Goal: Task Accomplishment & Management: Complete application form

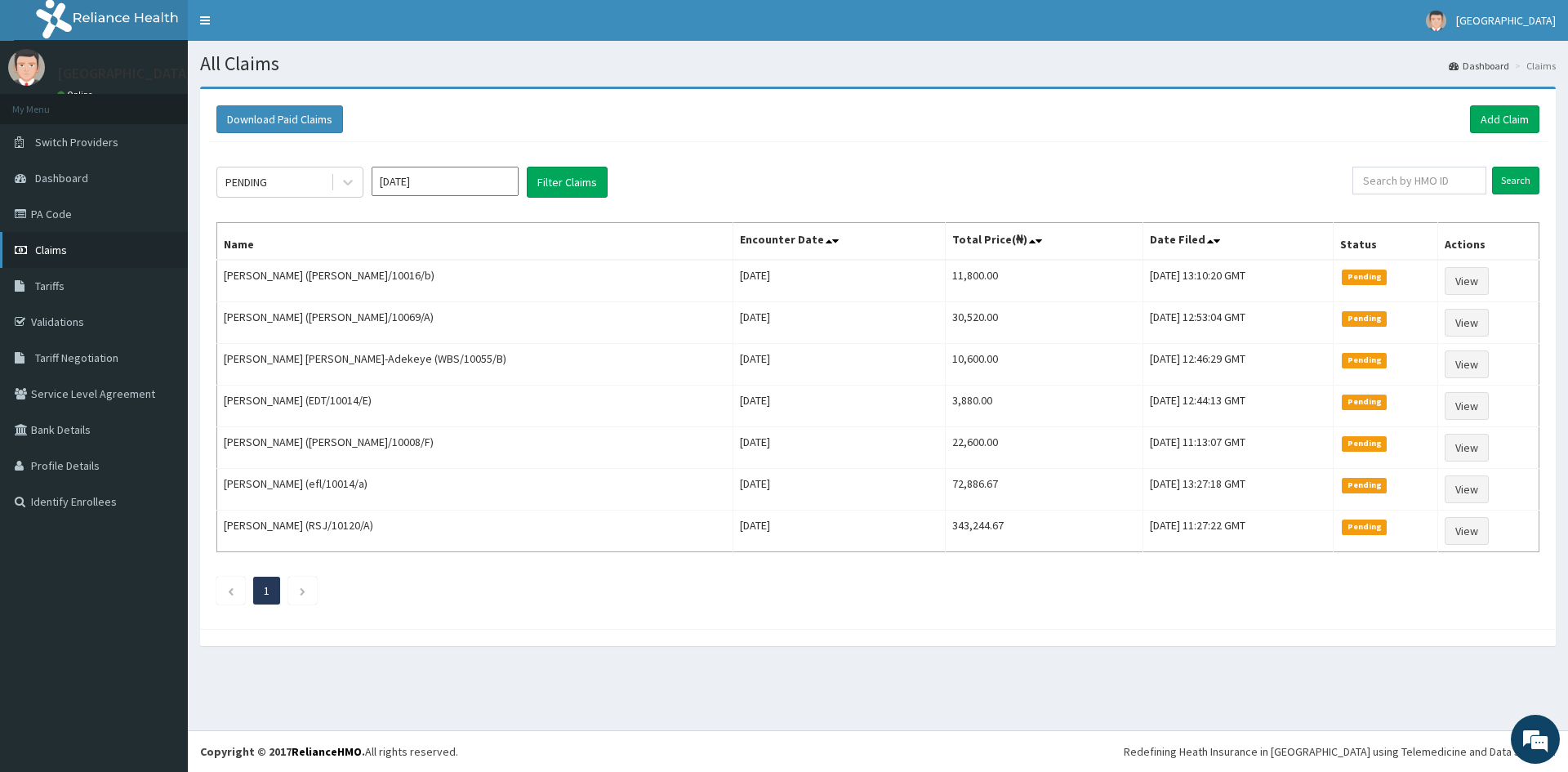
click at [42, 253] on span "Claims" at bounding box center [51, 249] width 32 height 15
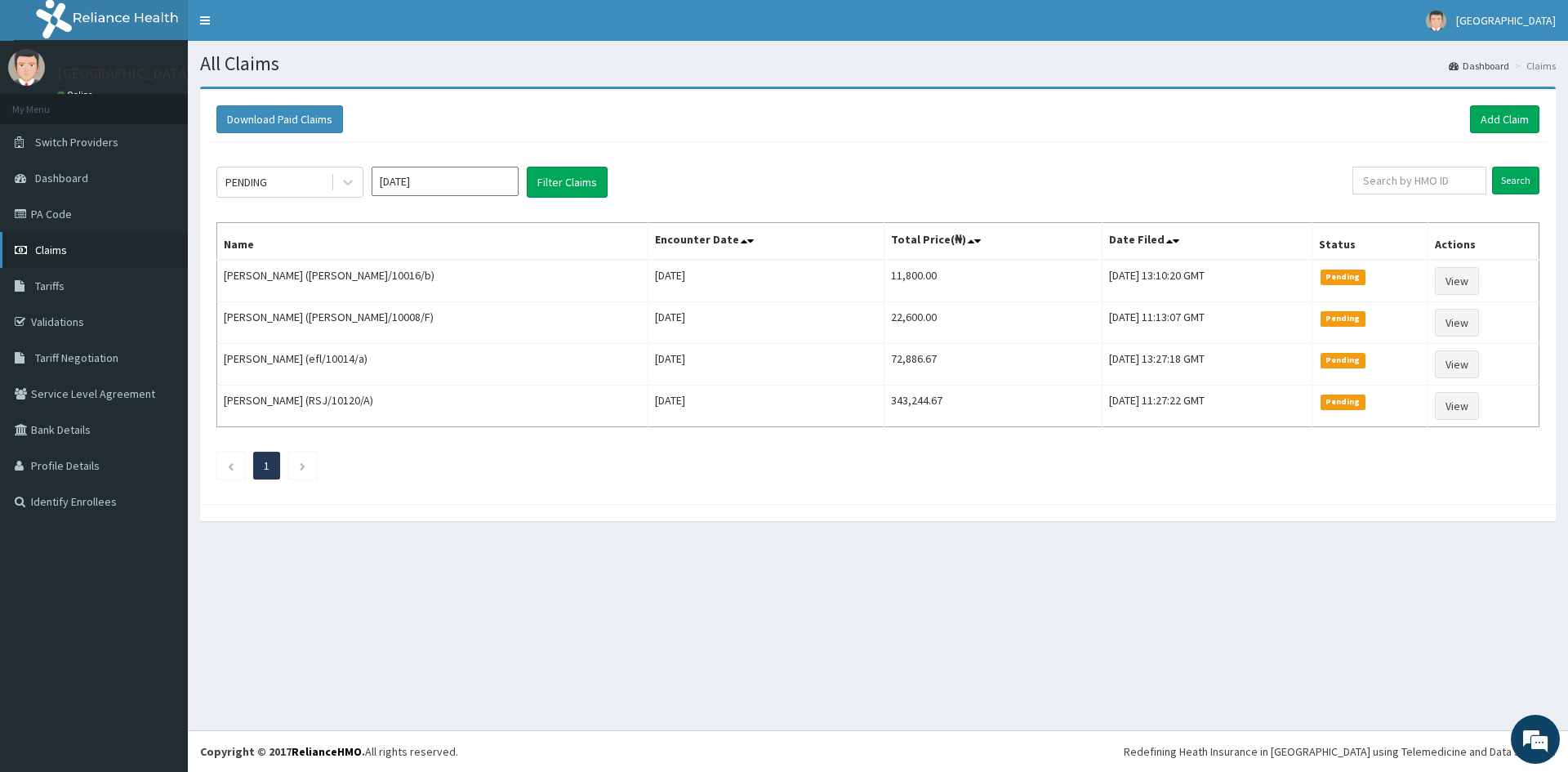
click at [44, 246] on span "Claims" at bounding box center [51, 249] width 32 height 15
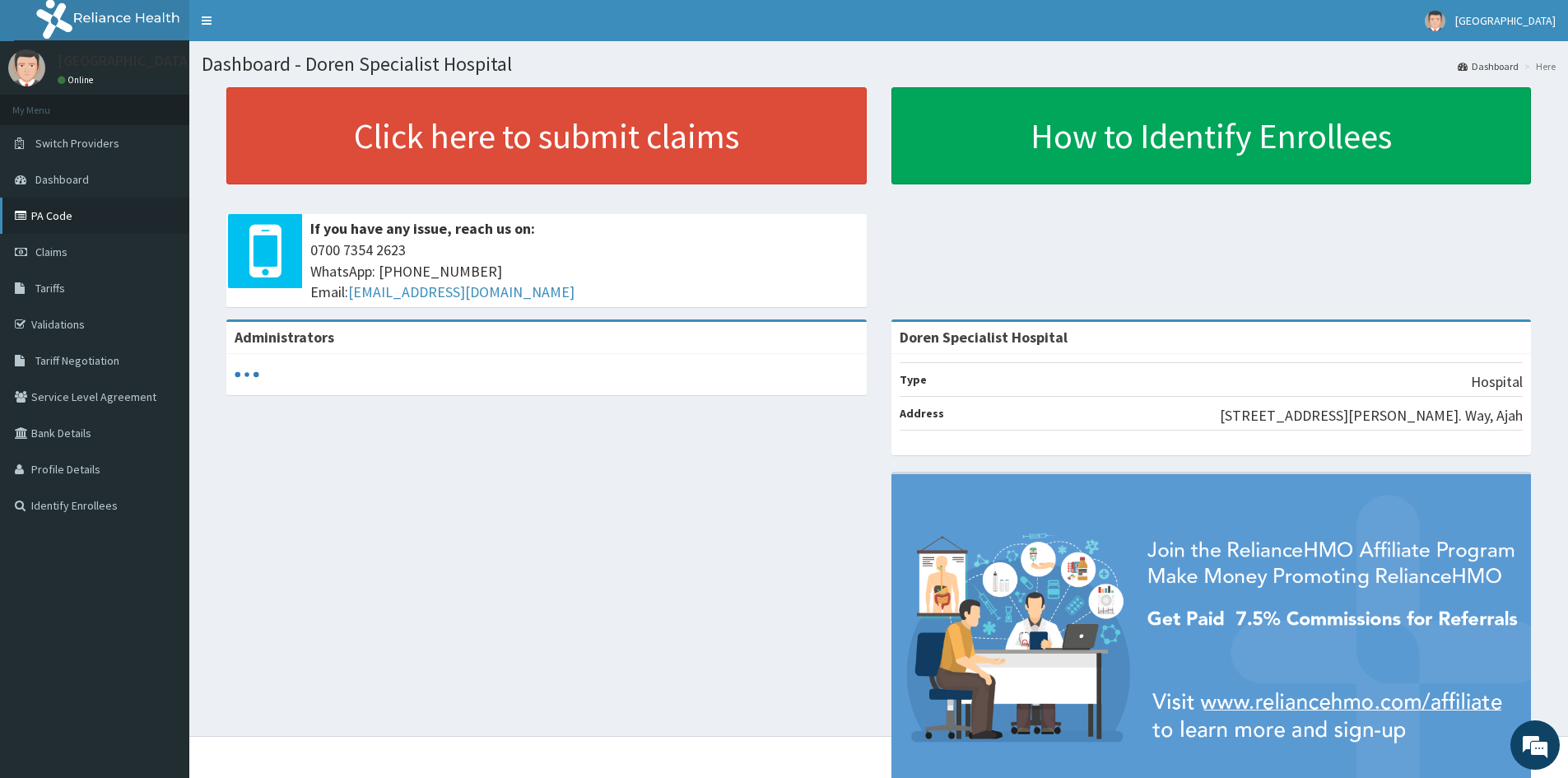
click at [48, 210] on link "PA Code" at bounding box center [94, 215] width 190 height 36
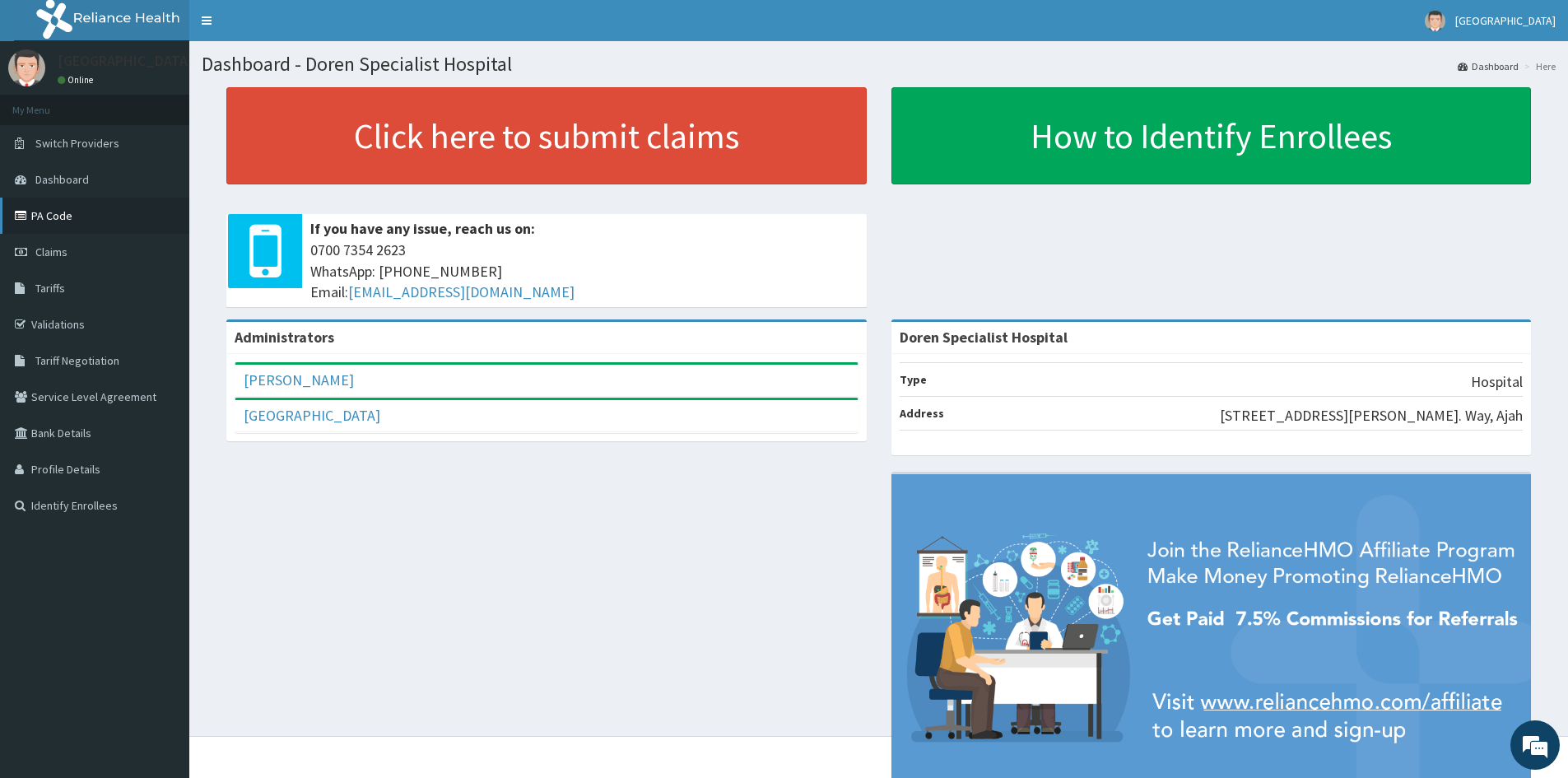
drag, startPoint x: 46, startPoint y: 209, endPoint x: 431, endPoint y: 65, distance: 411.0
click at [46, 209] on link "PA Code" at bounding box center [94, 215] width 190 height 36
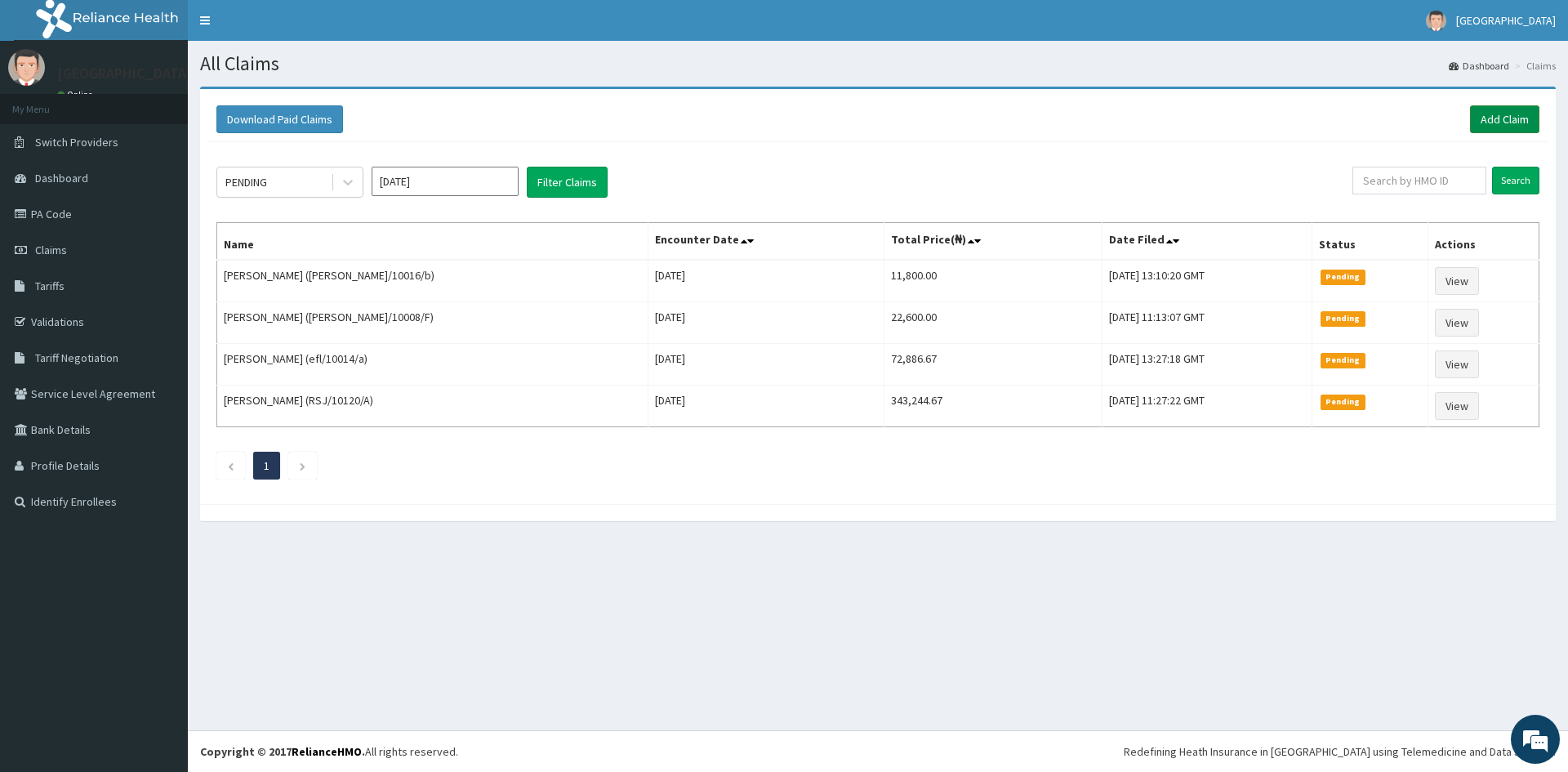
click at [1498, 111] on link "Add Claim" at bounding box center [1504, 119] width 70 height 27
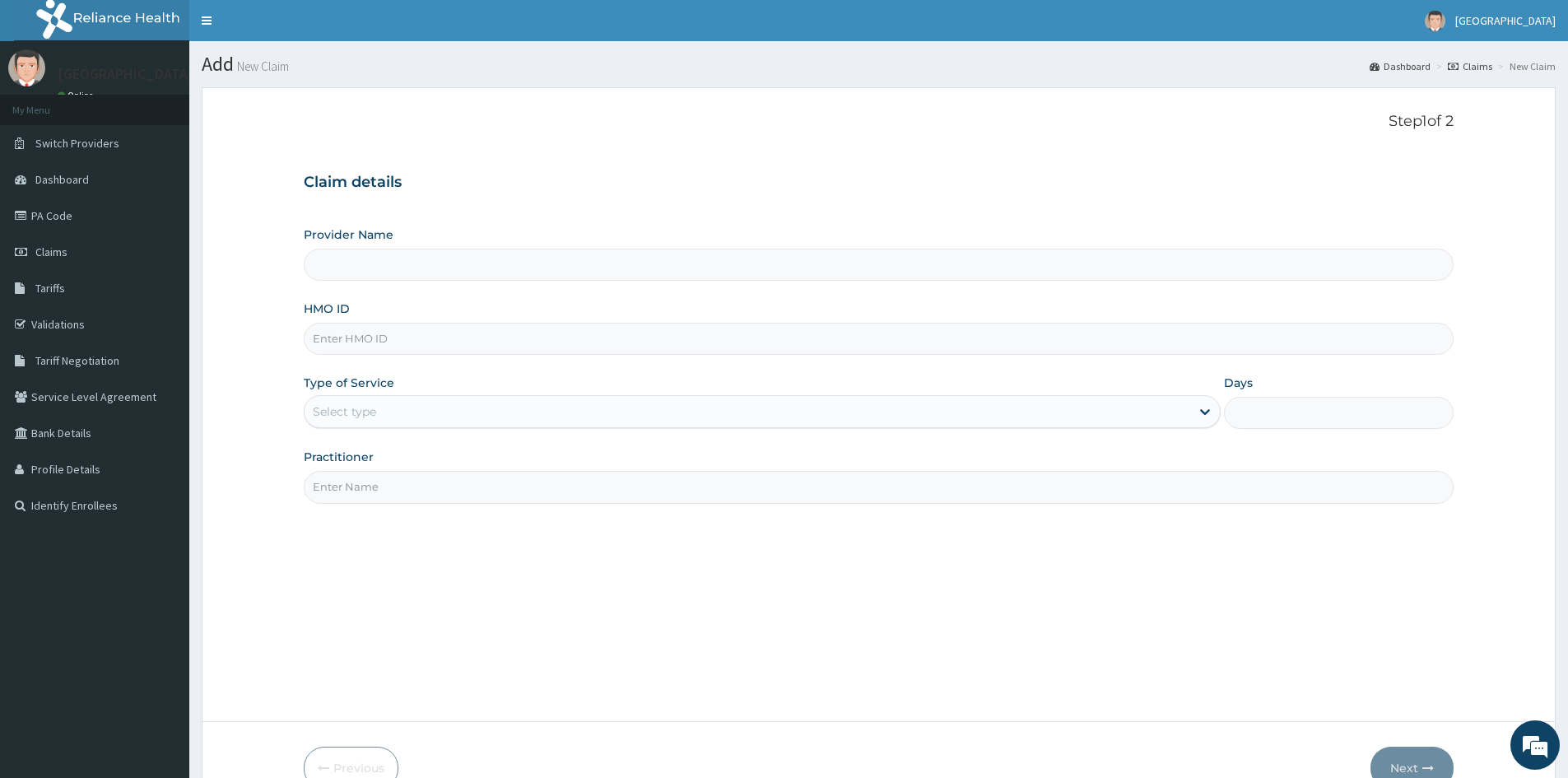
click at [338, 331] on input "HMO ID" at bounding box center [879, 338] width 1150 height 32
type input "Doren Specialist Hospital"
paste input "ARD/10008/B"
type input "ARD/10008/B"
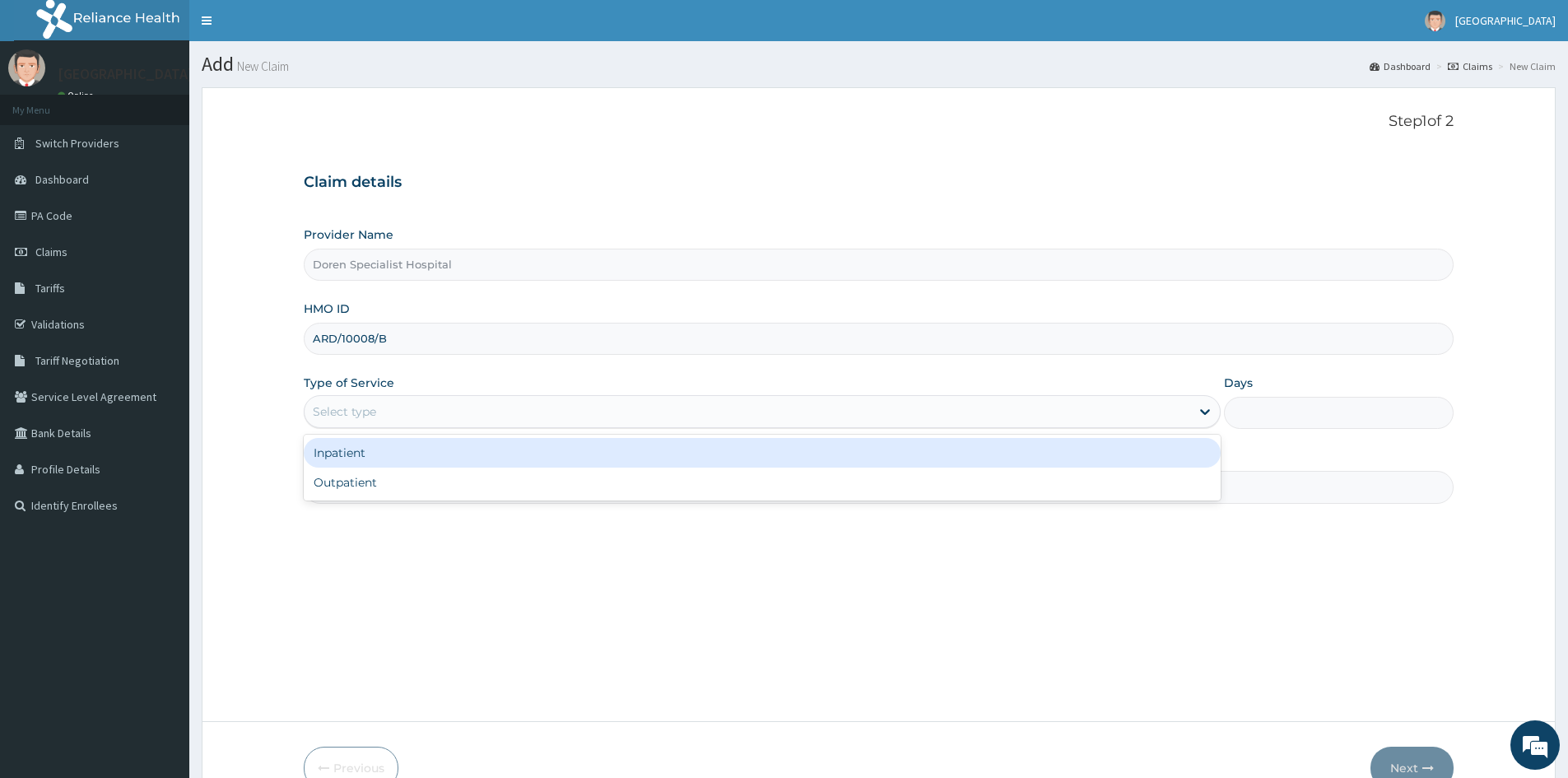
click at [327, 418] on div "Select type" at bounding box center [344, 411] width 63 height 16
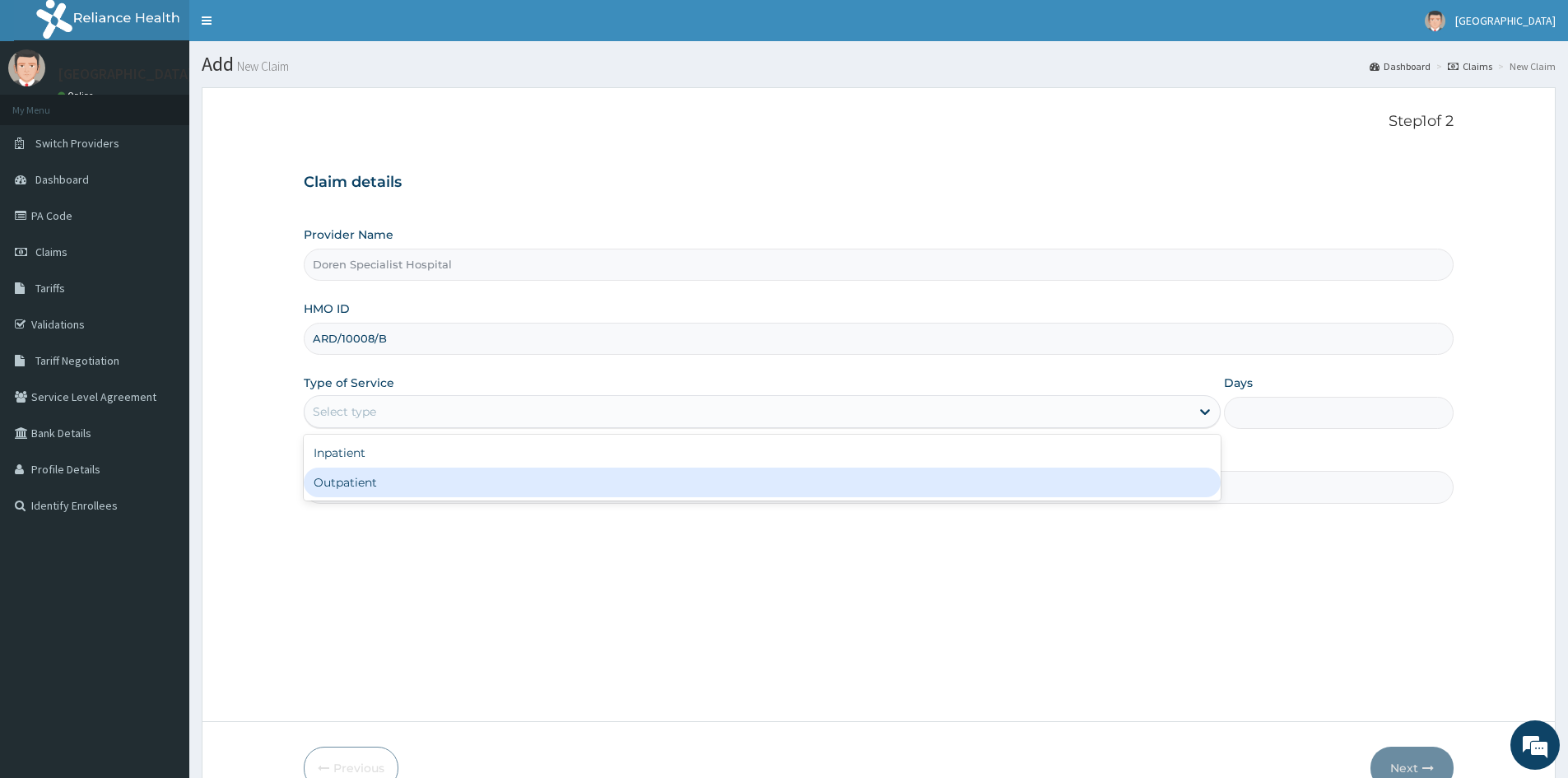
click at [375, 488] on div "Outpatient" at bounding box center [762, 482] width 917 height 29
type input "1"
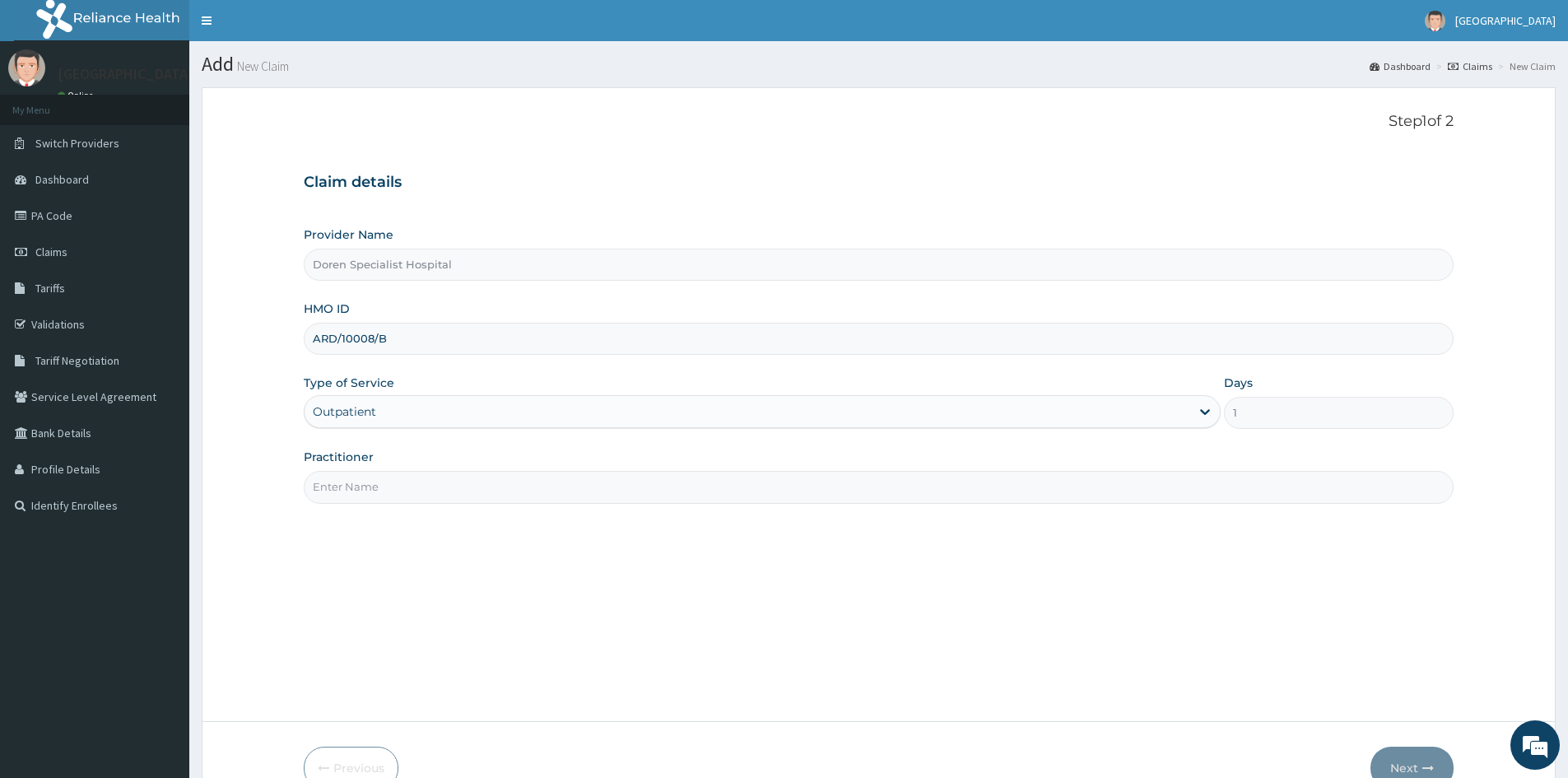
click at [324, 493] on input "Practitioner" at bounding box center [879, 486] width 1150 height 32
type input "DR NAOMI"
click at [1422, 757] on button "Next" at bounding box center [1412, 767] width 83 height 42
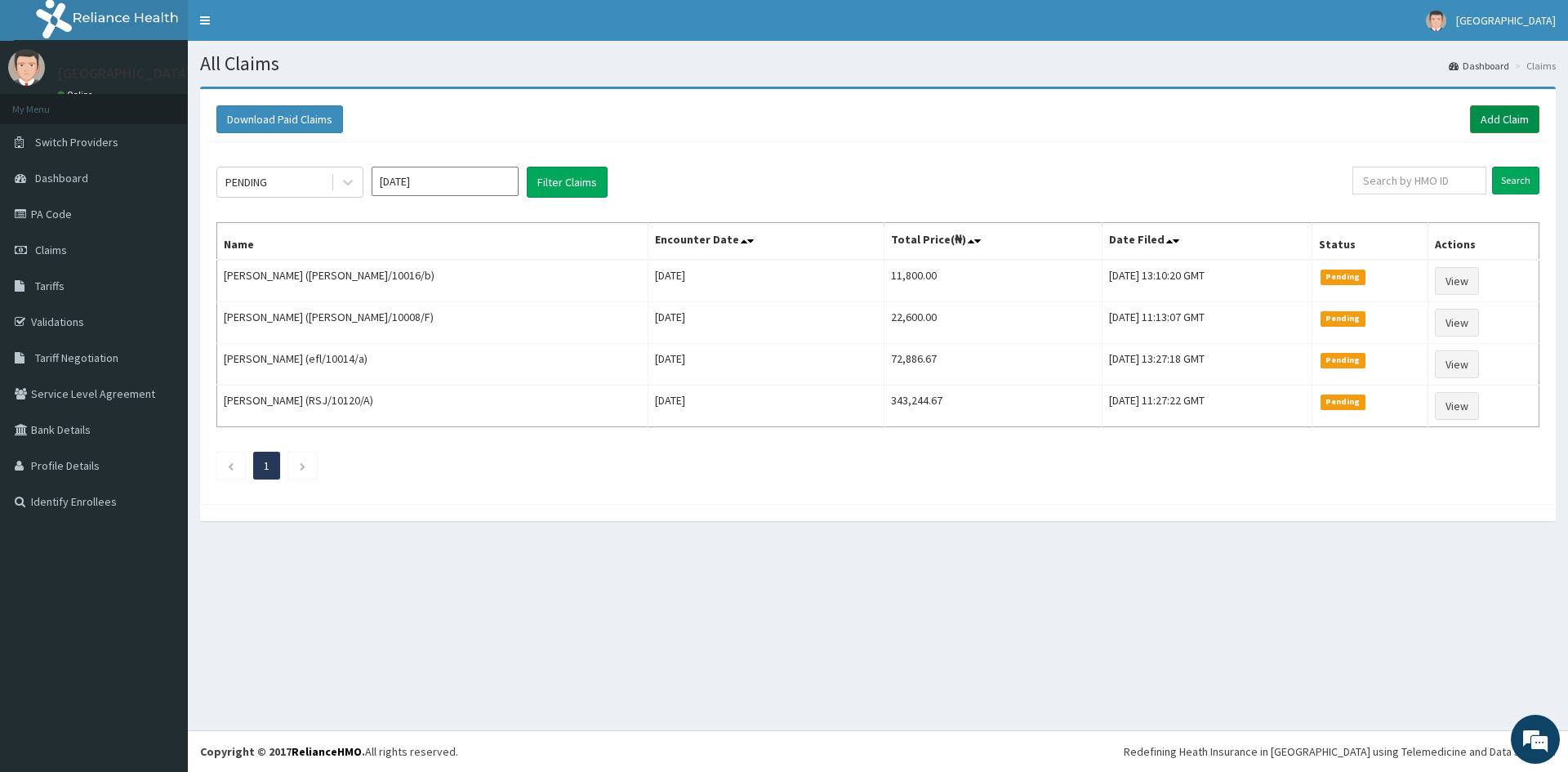
click at [1488, 114] on link "Add Claim" at bounding box center [1504, 119] width 70 height 27
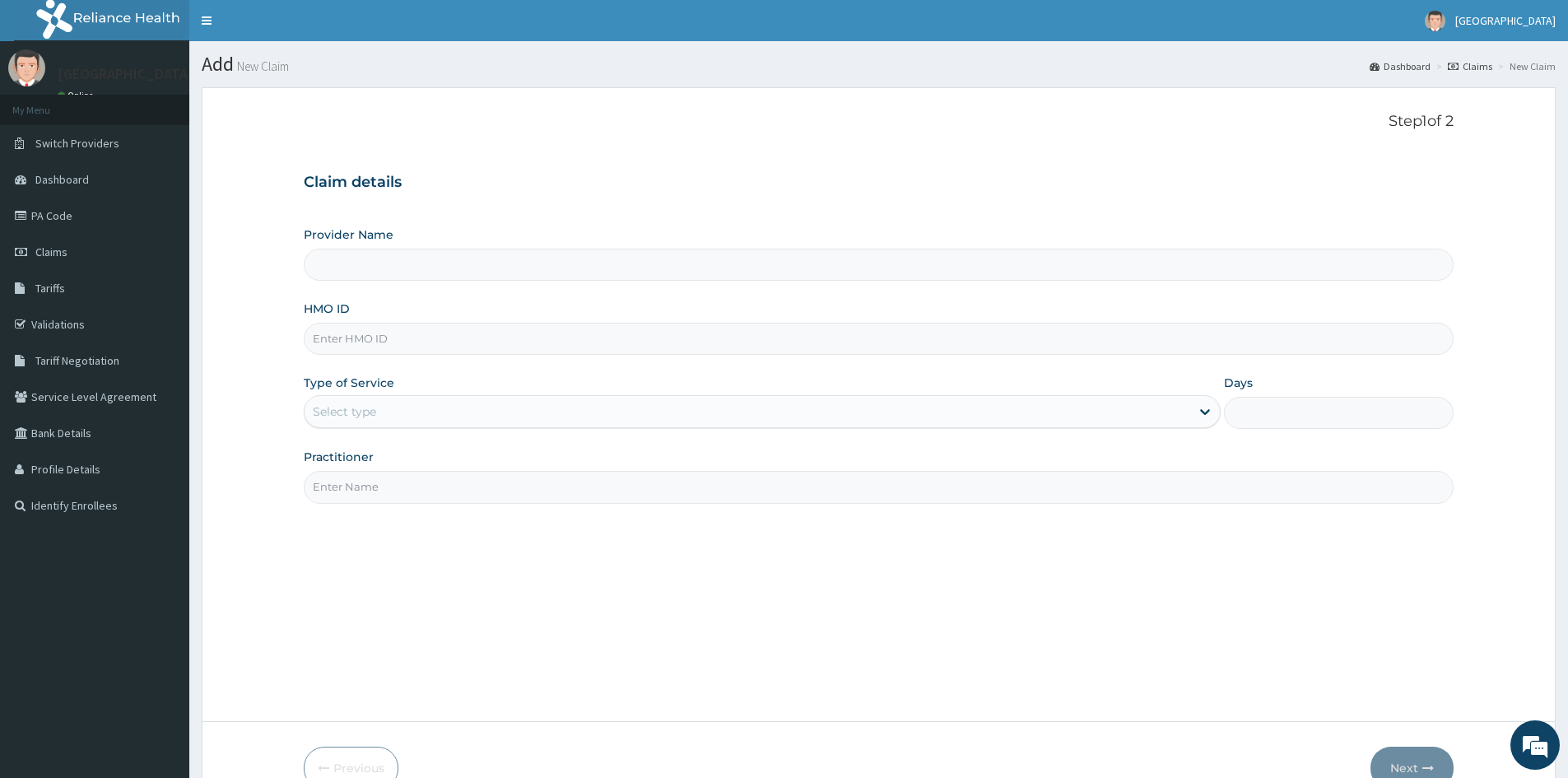
click at [337, 340] on input "HMO ID" at bounding box center [879, 338] width 1150 height 32
type input "Doren Specialist Hospital"
paste input "RSJ/10120/A"
type input "RSJ/10120/A"
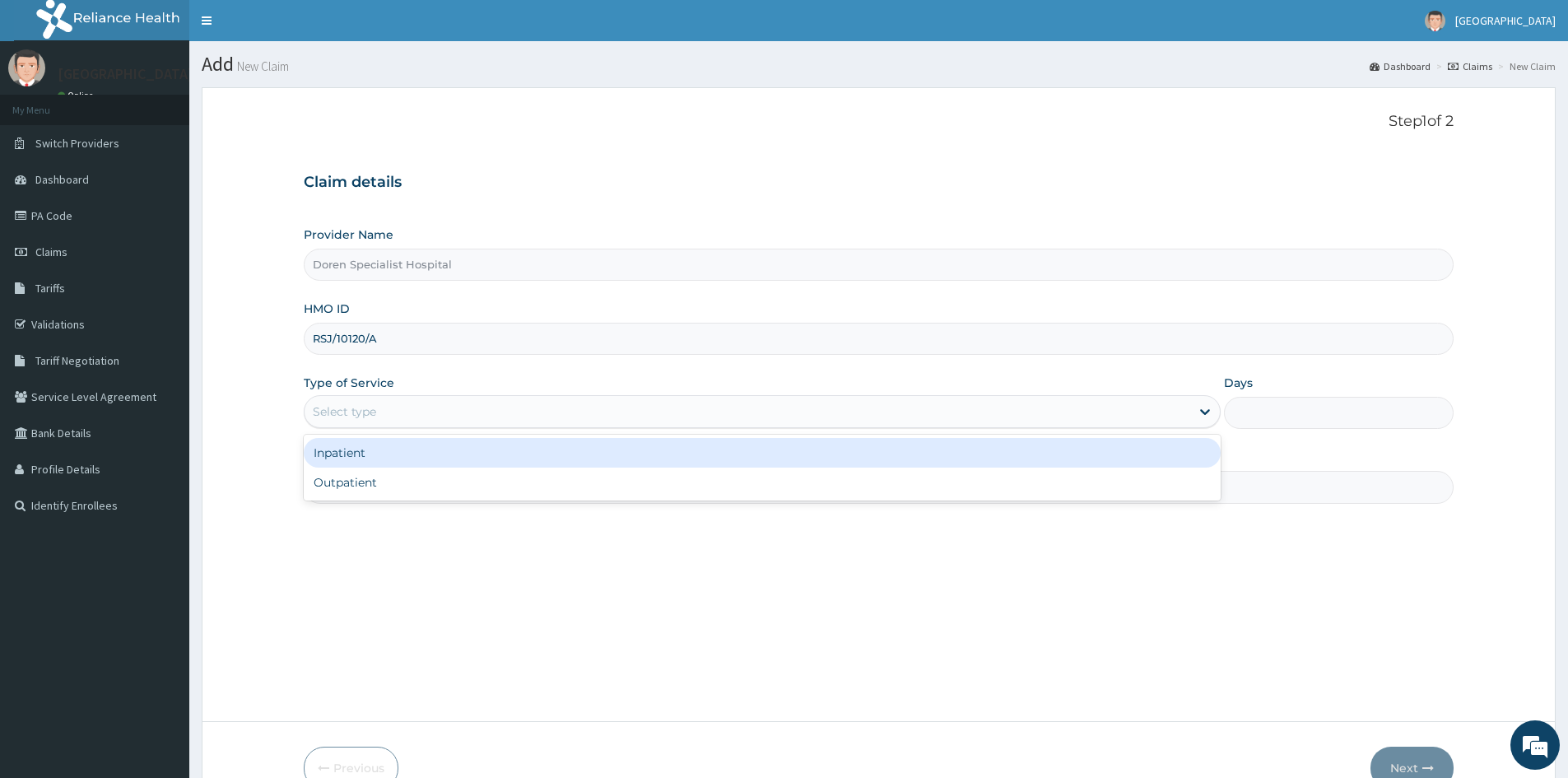
drag, startPoint x: 333, startPoint y: 401, endPoint x: 367, endPoint y: 445, distance: 55.6
click at [334, 402] on div "Select type" at bounding box center [747, 411] width 886 height 26
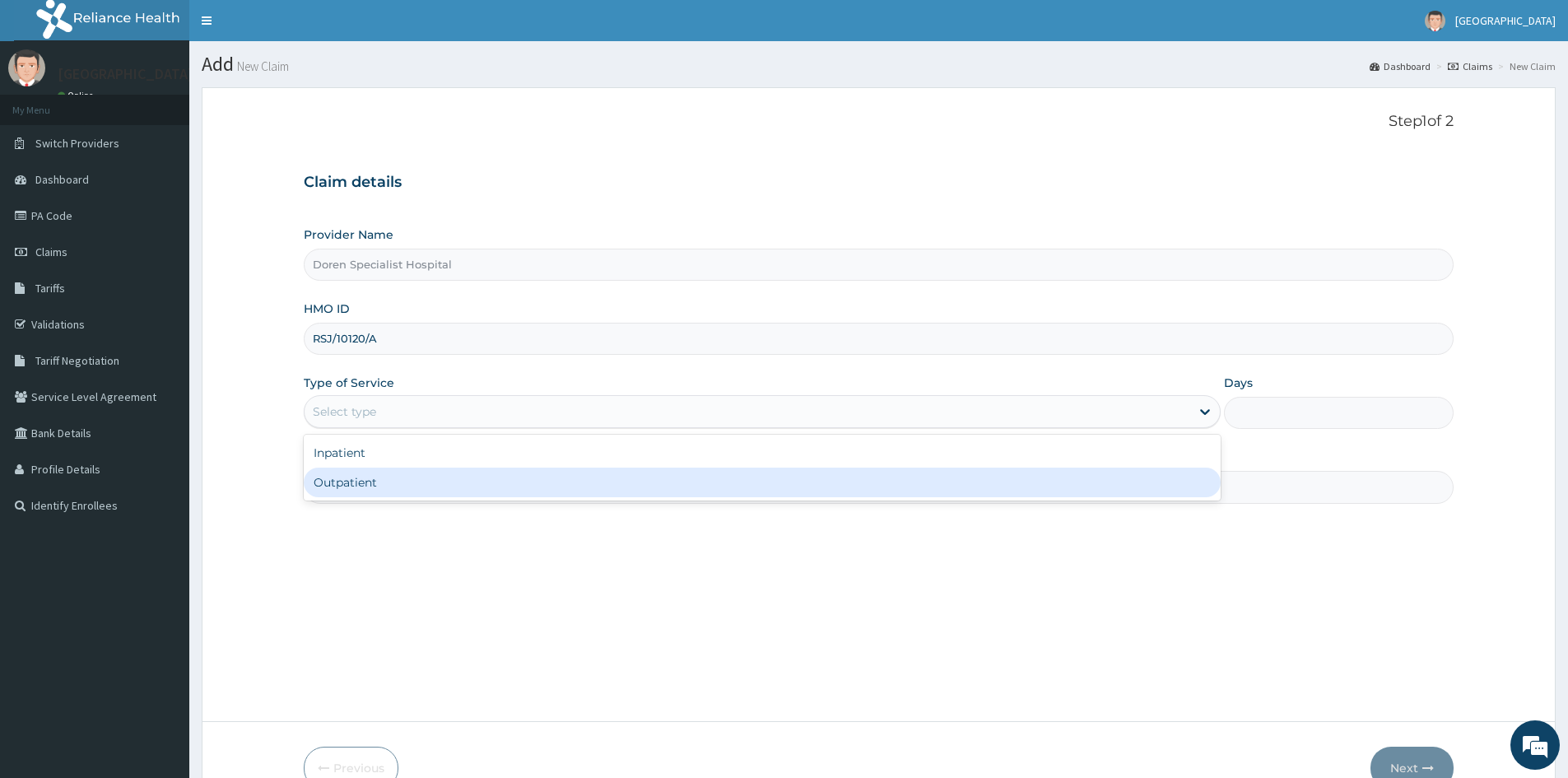
click at [358, 484] on div "Outpatient" at bounding box center [762, 482] width 917 height 29
type input "1"
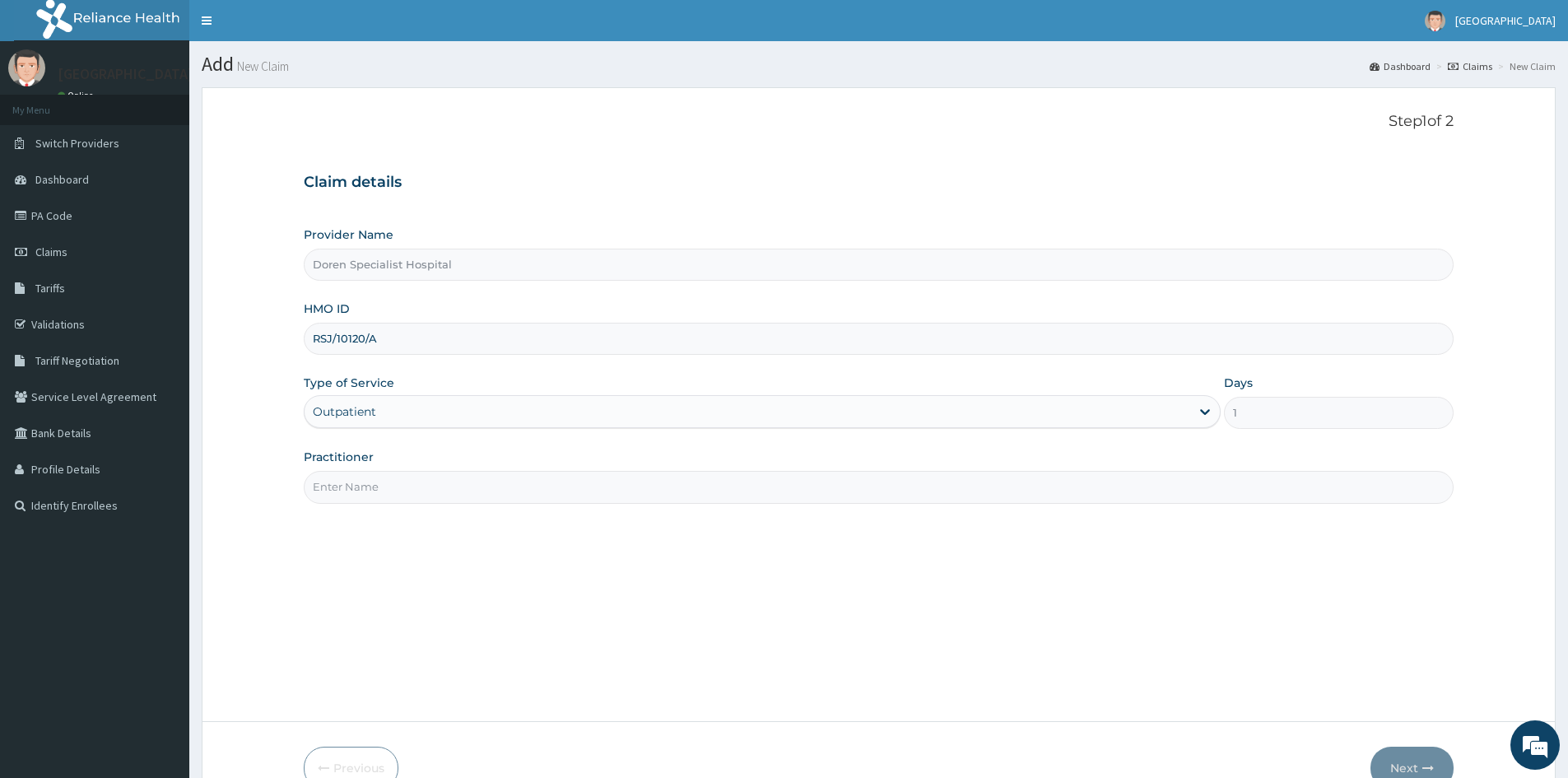
click at [332, 492] on input "Practitioner" at bounding box center [879, 486] width 1150 height 32
type input "DR KARAMI"
click at [1397, 754] on button "Next" at bounding box center [1412, 767] width 83 height 42
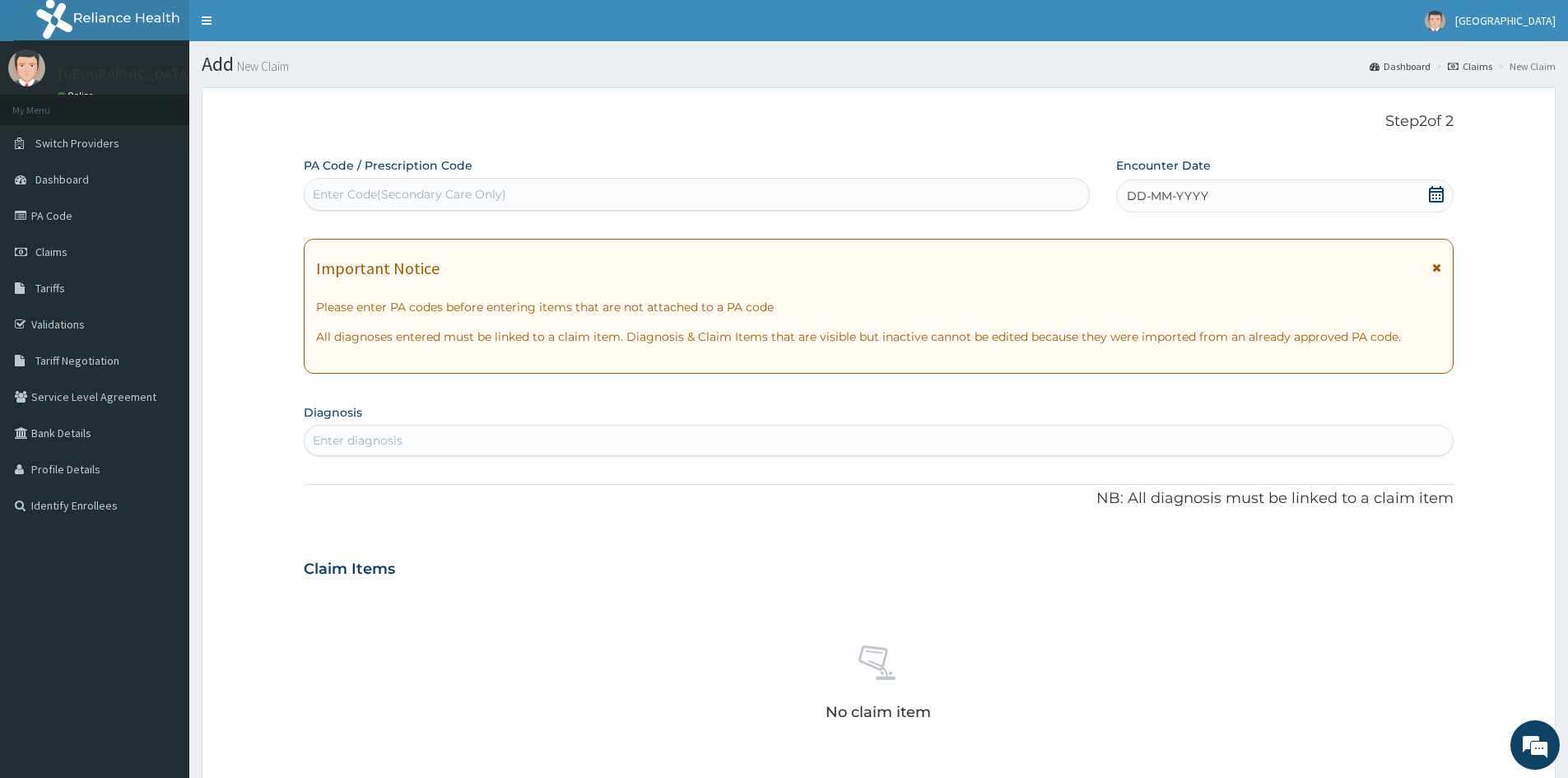
click at [1436, 192] on icon at bounding box center [1436, 194] width 16 height 16
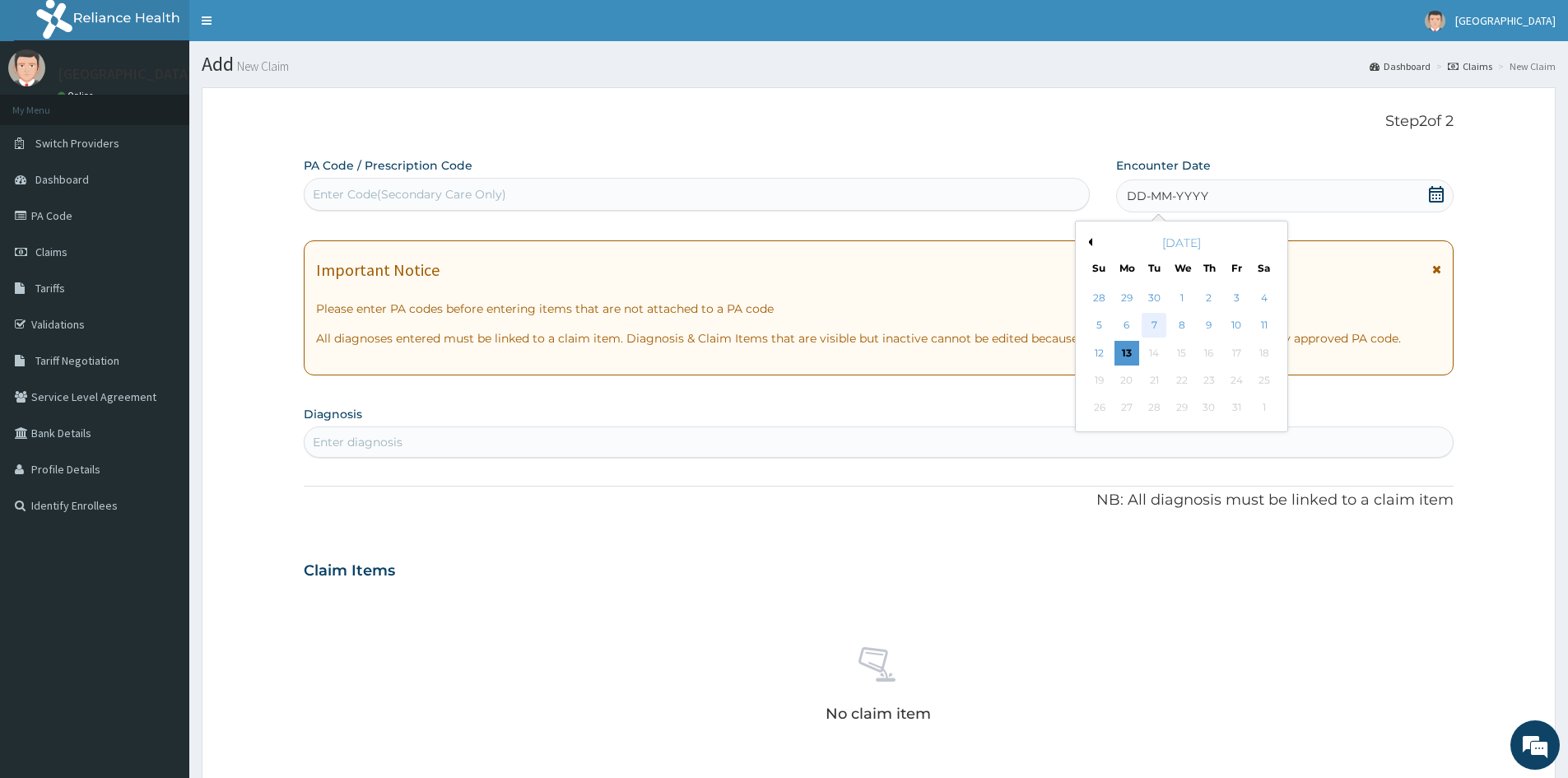
click at [1155, 319] on div "7" at bounding box center [1155, 325] width 25 height 25
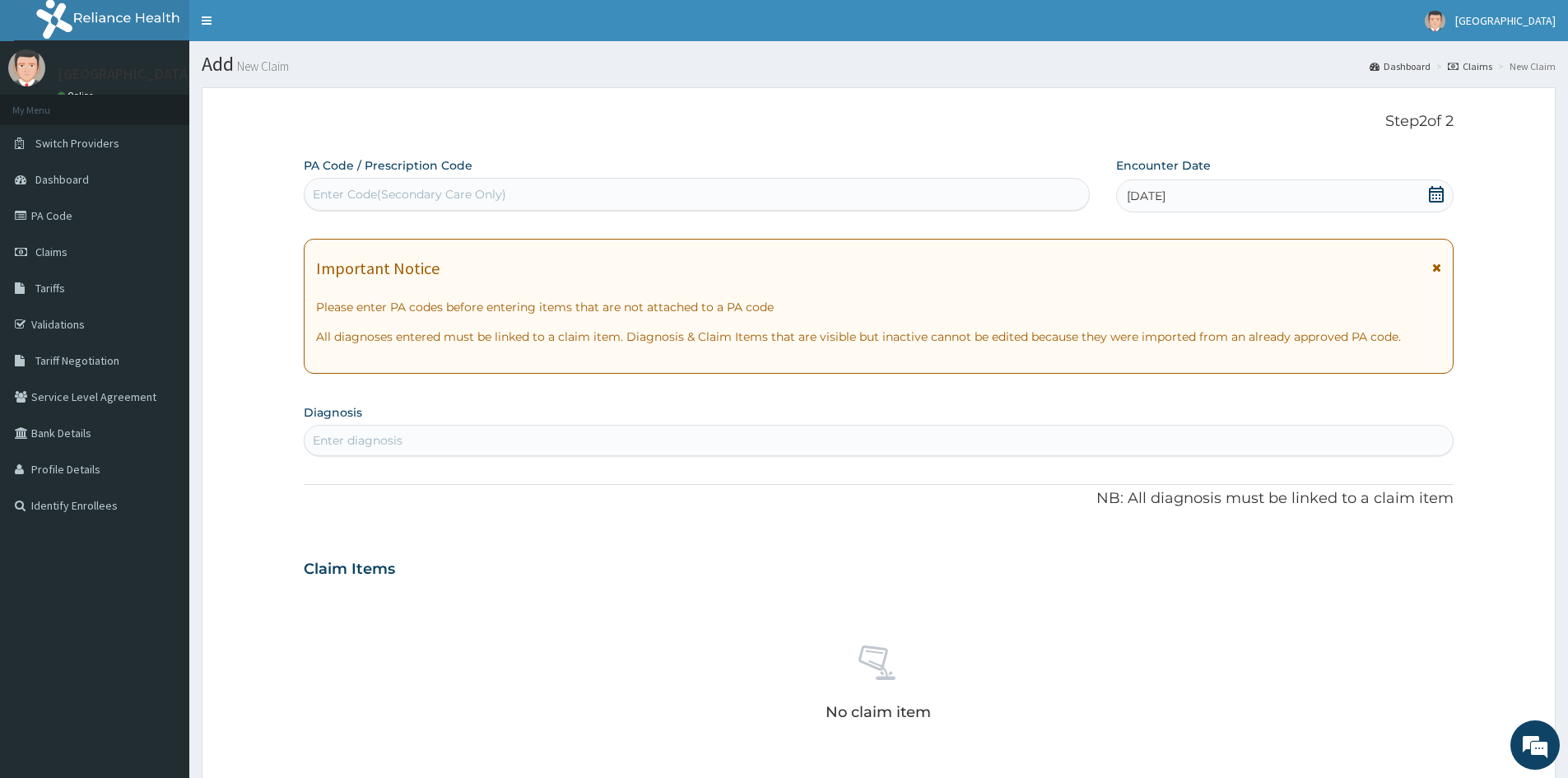
click at [330, 192] on div "Enter Code(Secondary Care Only)" at bounding box center [409, 194] width 193 height 16
paste input "PA/76FDE1"
type input "PA/76FDE1"
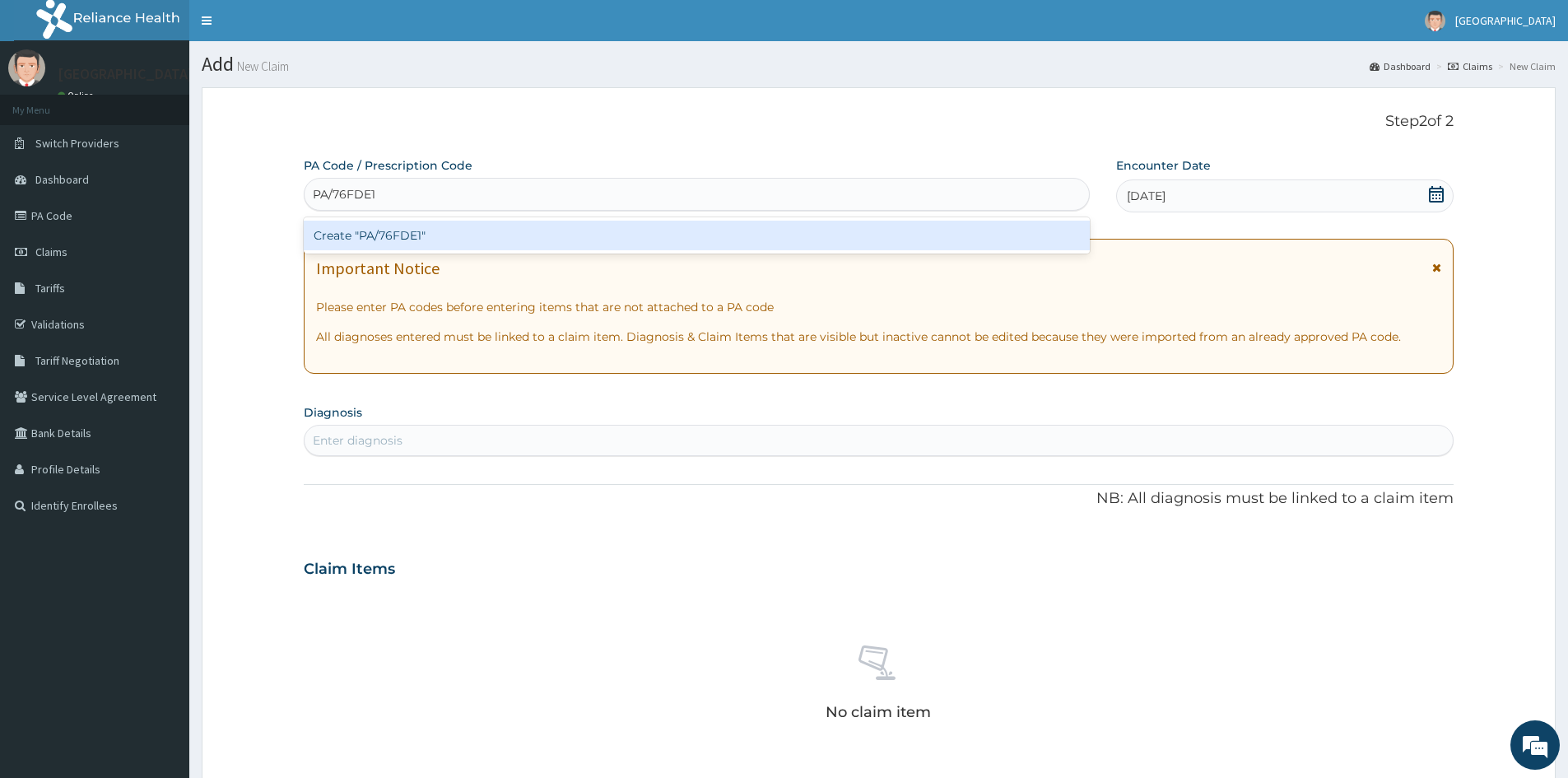
click at [375, 232] on div "Create "PA/76FDE1"" at bounding box center [697, 235] width 786 height 29
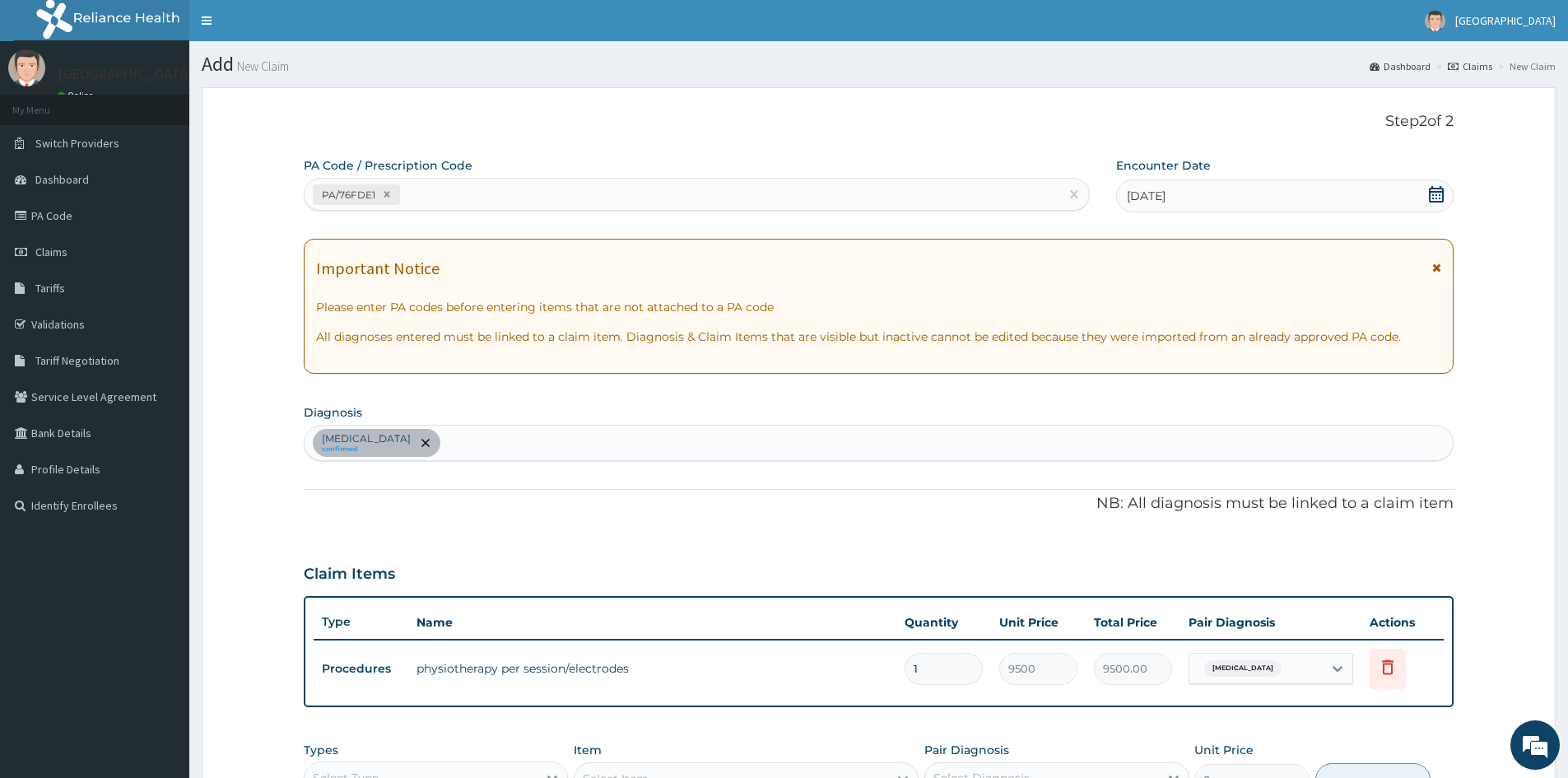
click at [408, 192] on div "PA/76FDE1" at bounding box center [682, 194] width 755 height 27
paste input "PA/BCCD5A"
type input "PA/BCCD5A"
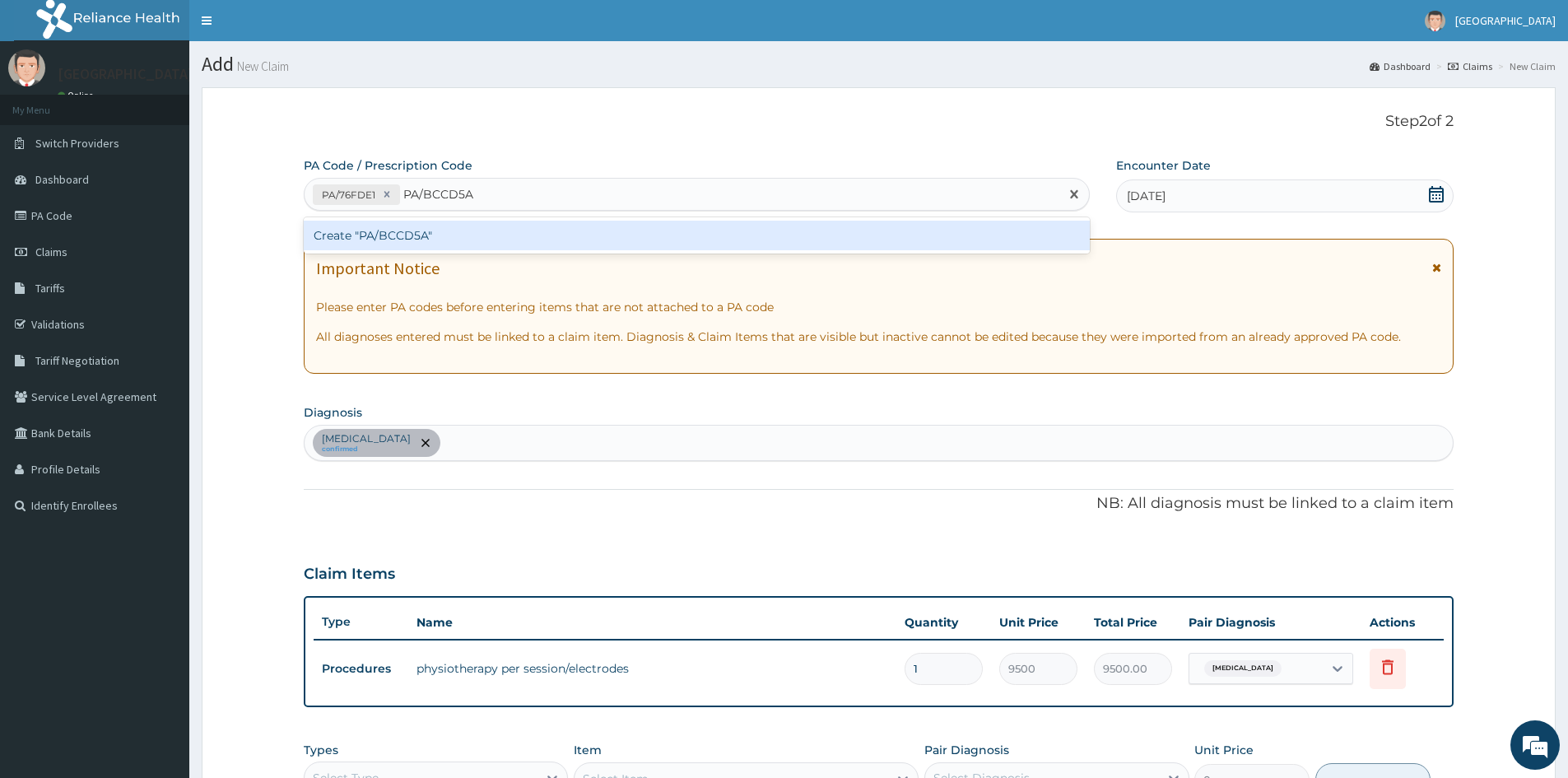
drag, startPoint x: 404, startPoint y: 234, endPoint x: 577, endPoint y: 119, distance: 207.7
click at [407, 233] on div "Create "PA/BCCD5A"" at bounding box center [697, 235] width 786 height 29
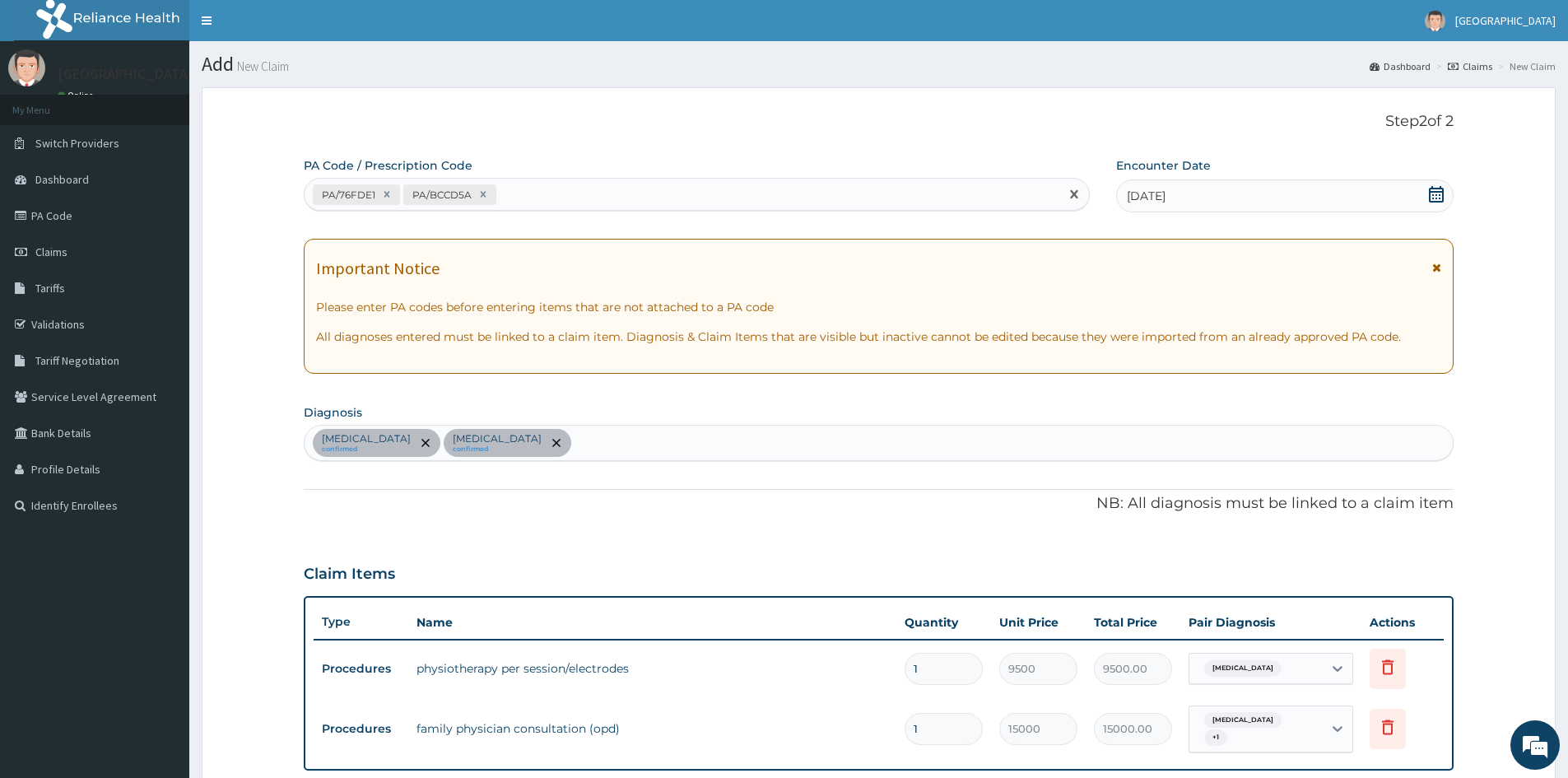
click at [510, 196] on div "PA/76FDE1 PA/BCCD5A" at bounding box center [682, 194] width 755 height 27
paste input "PA/4887D5"
type input "PA/4887D5"
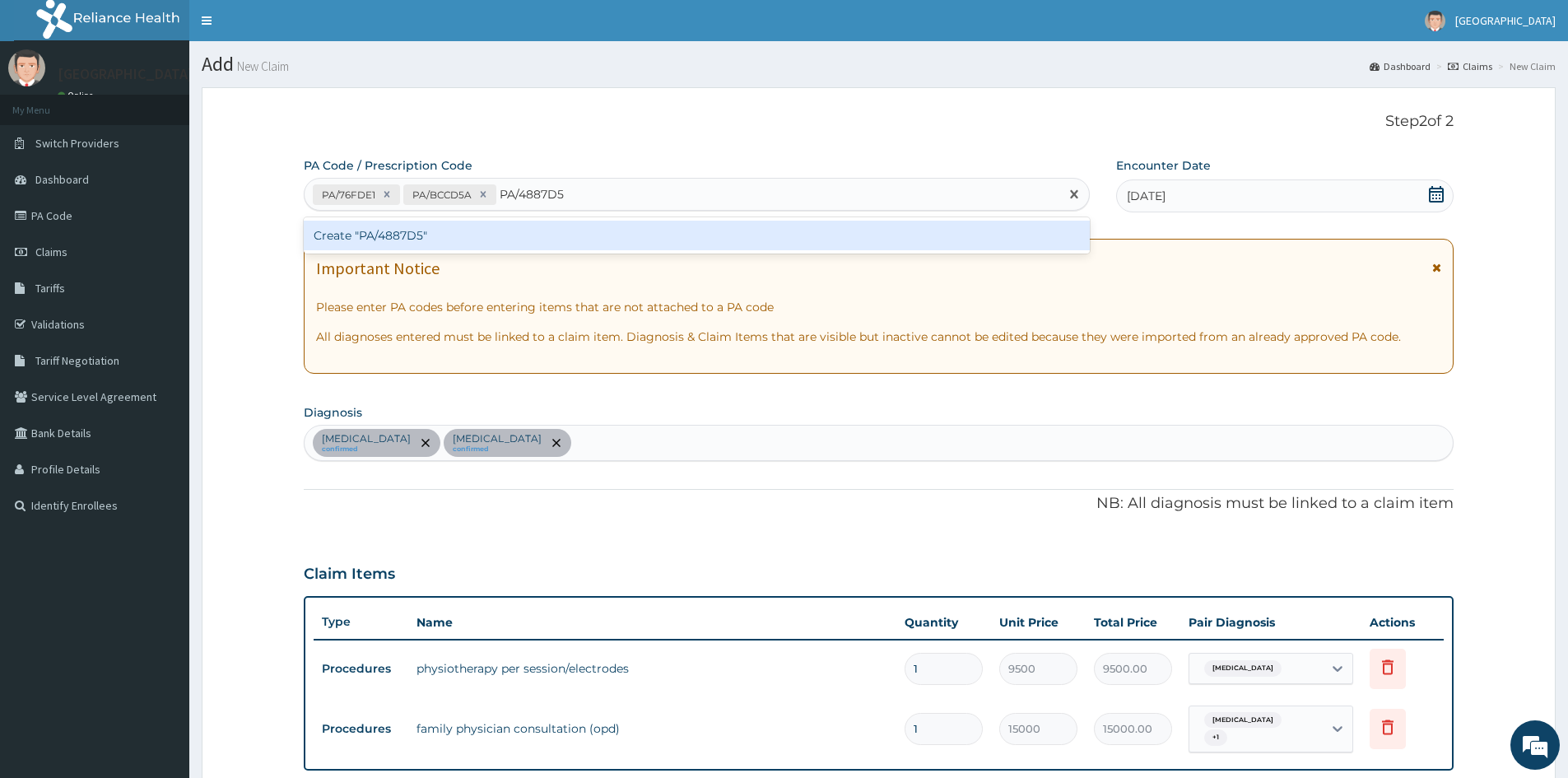
click at [399, 236] on div "Create "PA/4887D5"" at bounding box center [697, 235] width 786 height 29
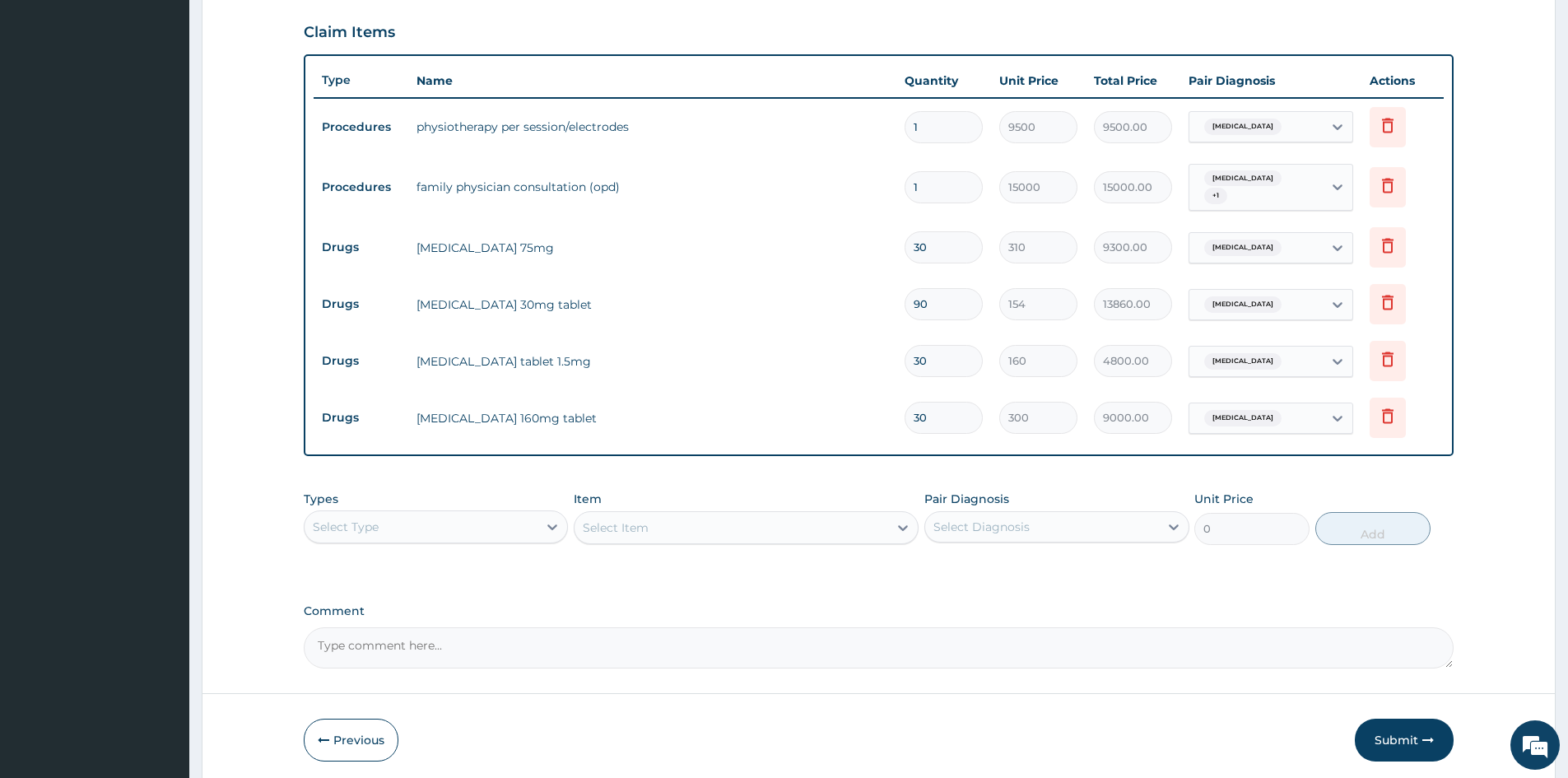
scroll to position [598, 0]
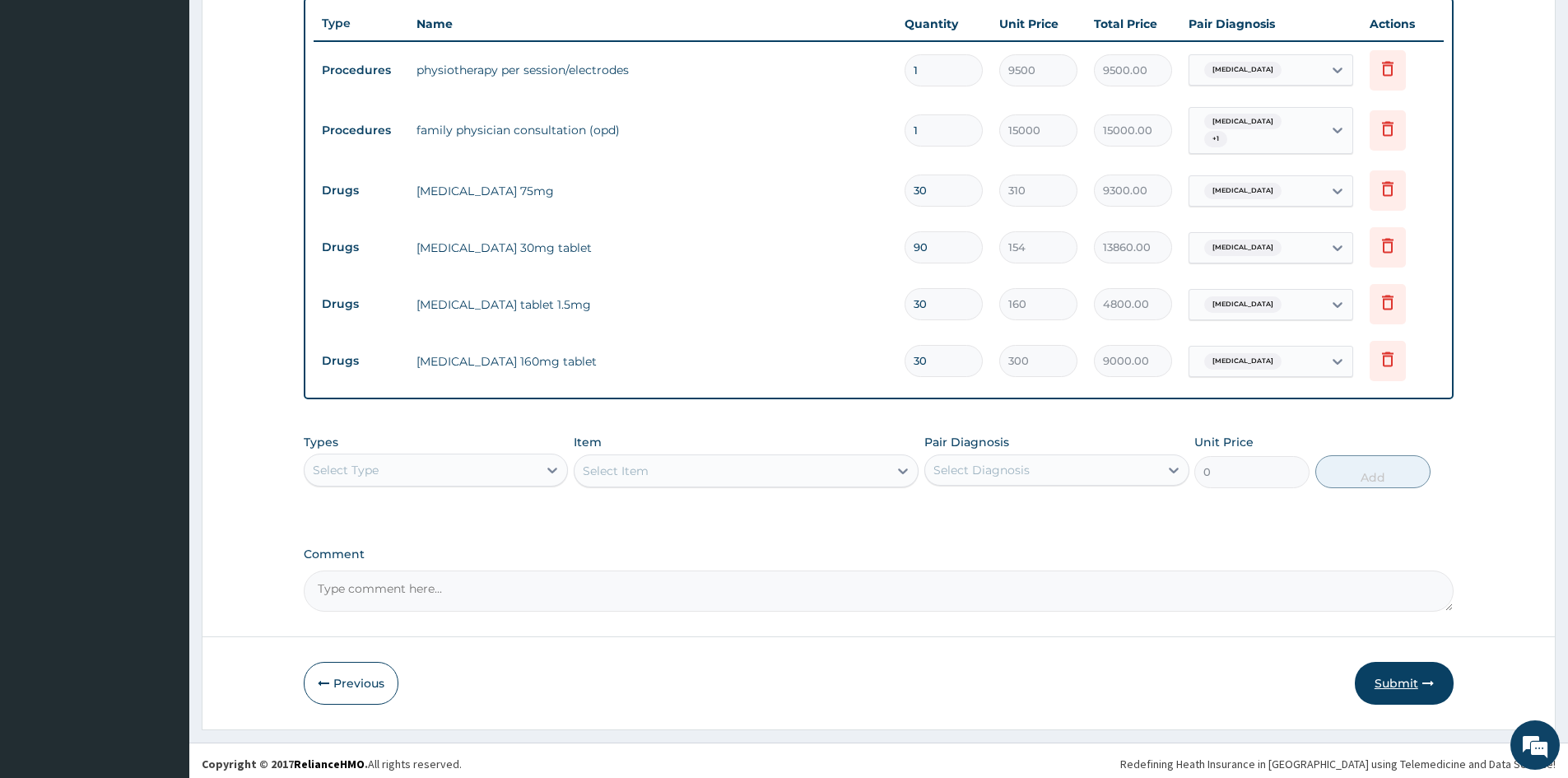
click at [1403, 670] on button "Submit" at bounding box center [1404, 682] width 99 height 42
